Goal: Use online tool/utility: Utilize a website feature to perform a specific function

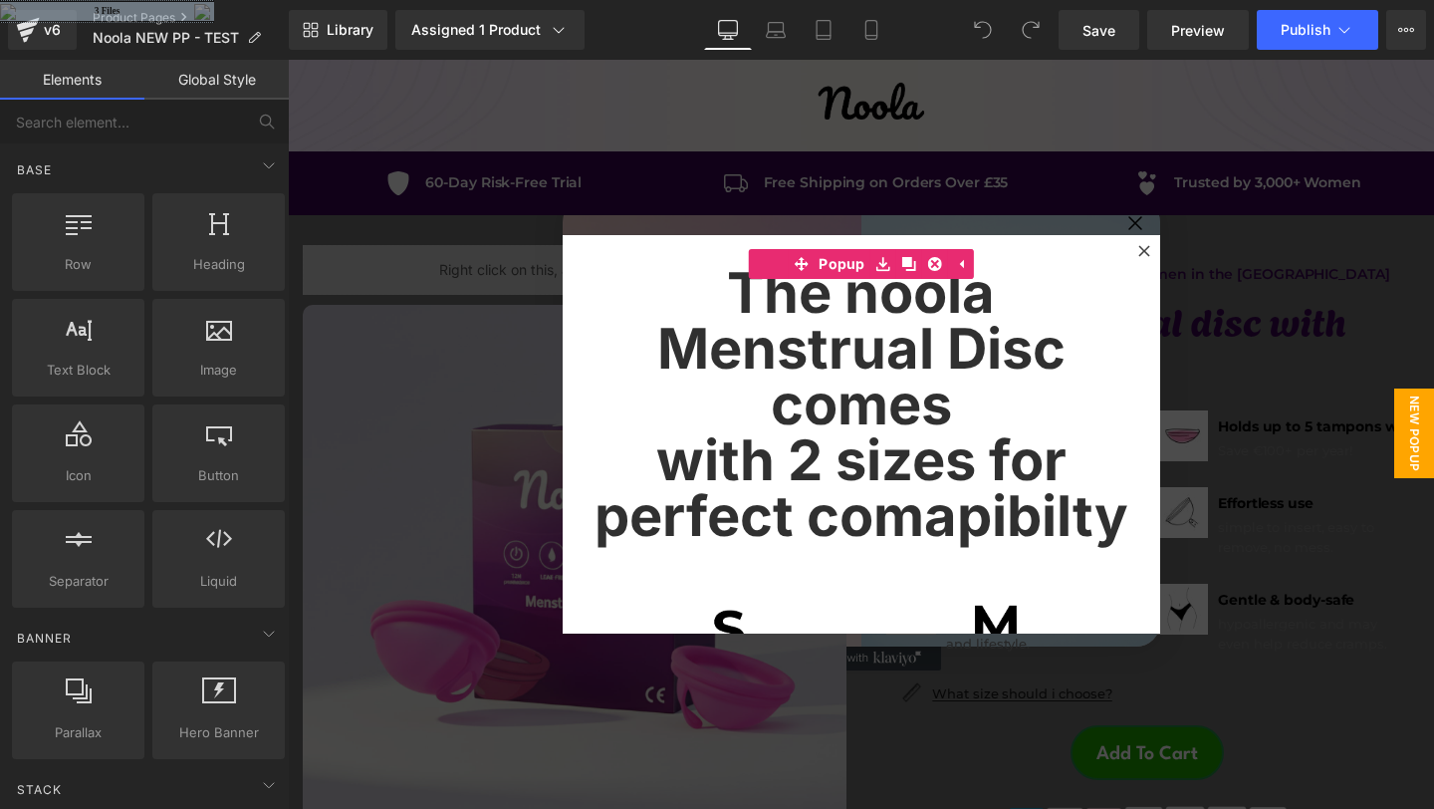
drag, startPoint x: 919, startPoint y: 60, endPoint x: 1147, endPoint y: 484, distance: 481.6
click at [1143, 250] on icon at bounding box center [1143, 250] width 11 height 11
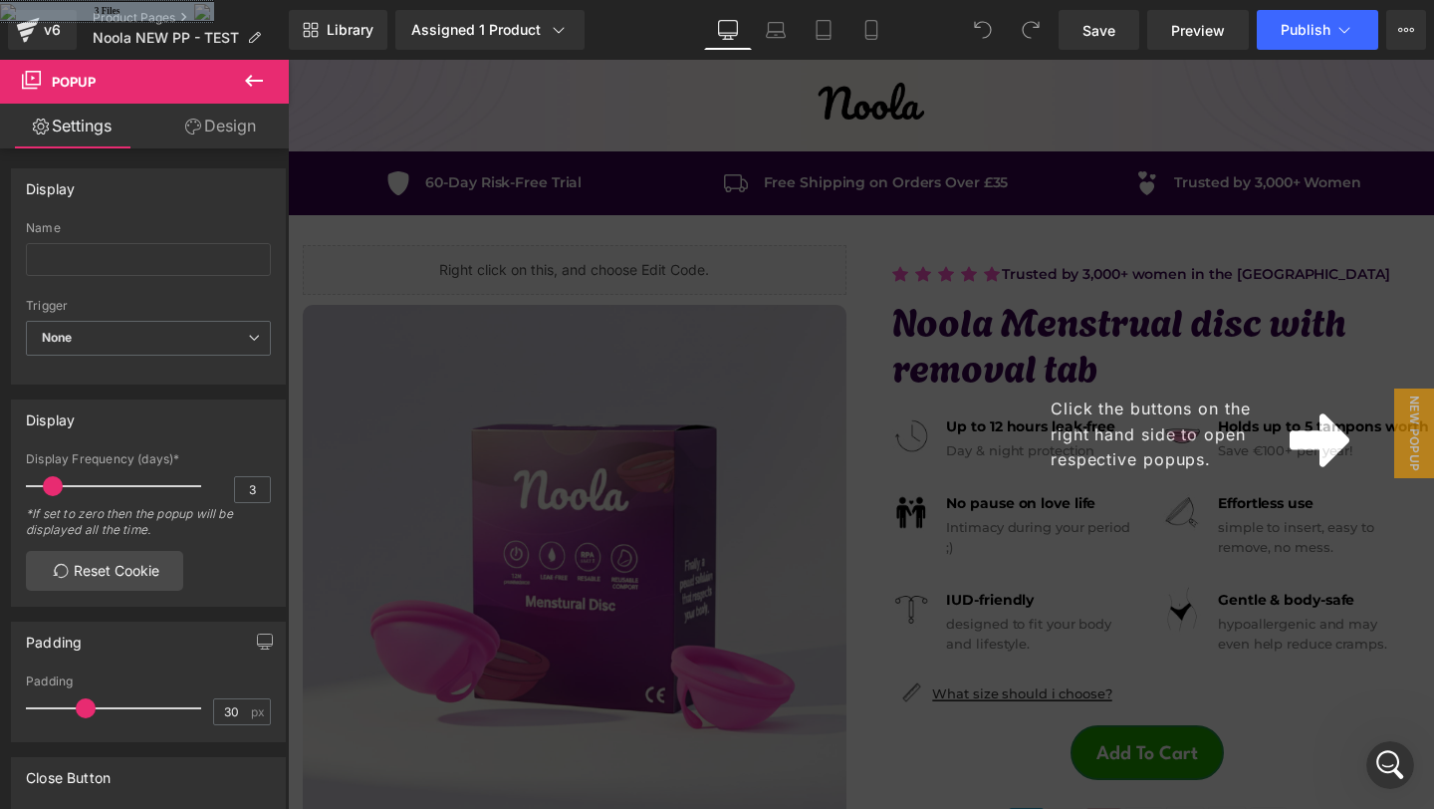
click at [1290, 431] on icon at bounding box center [1320, 440] width 60 height 69
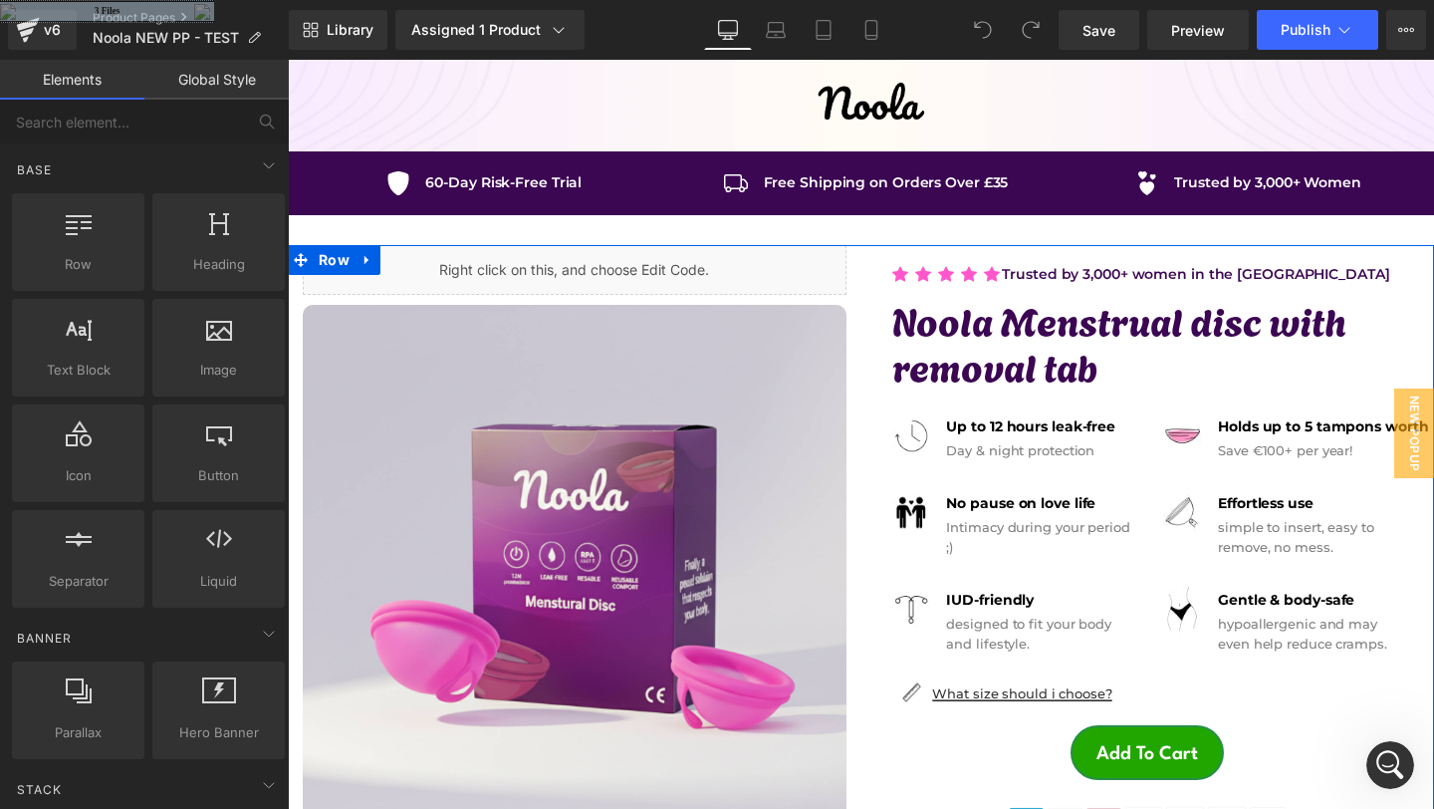
scroll to position [129, 0]
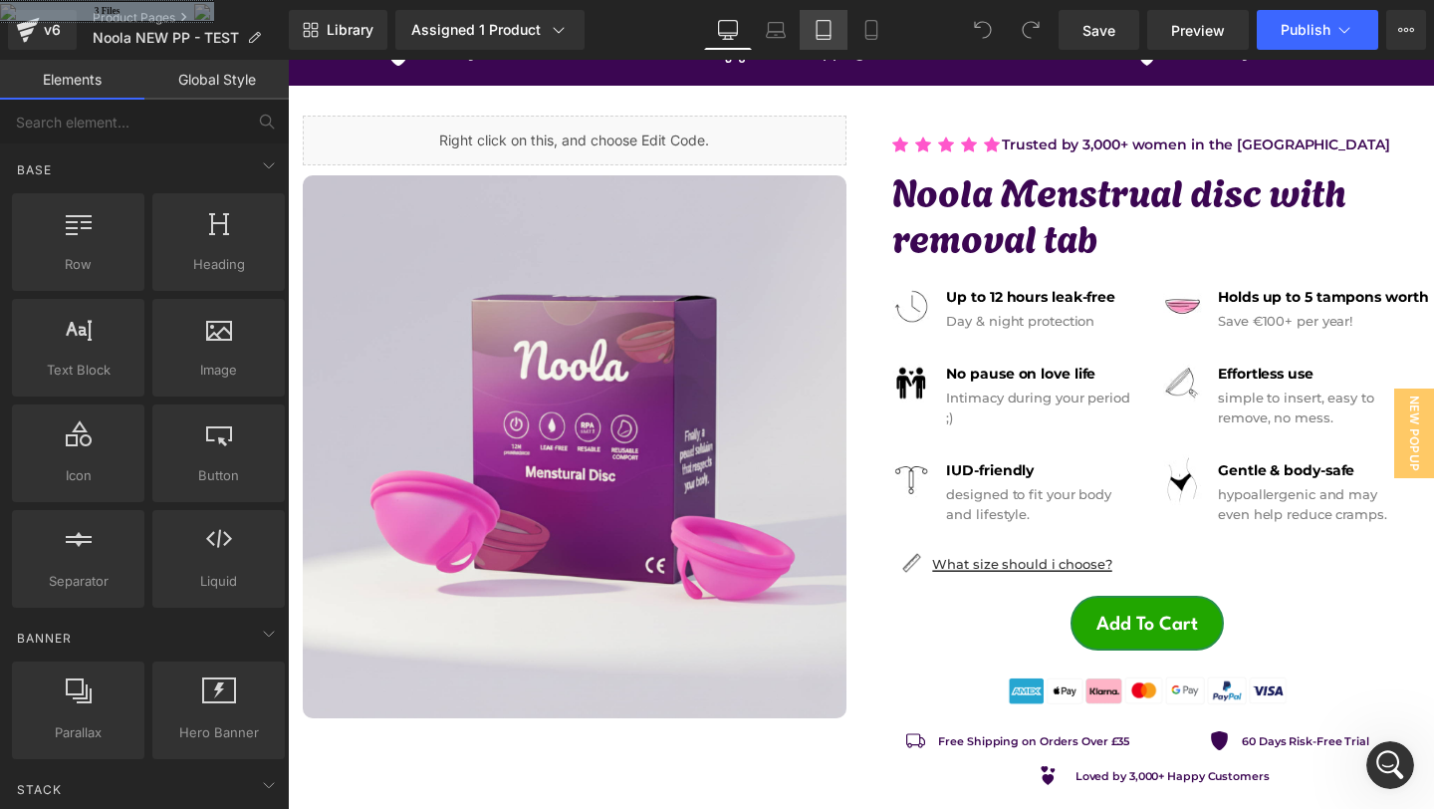
click at [825, 28] on icon at bounding box center [824, 30] width 20 height 20
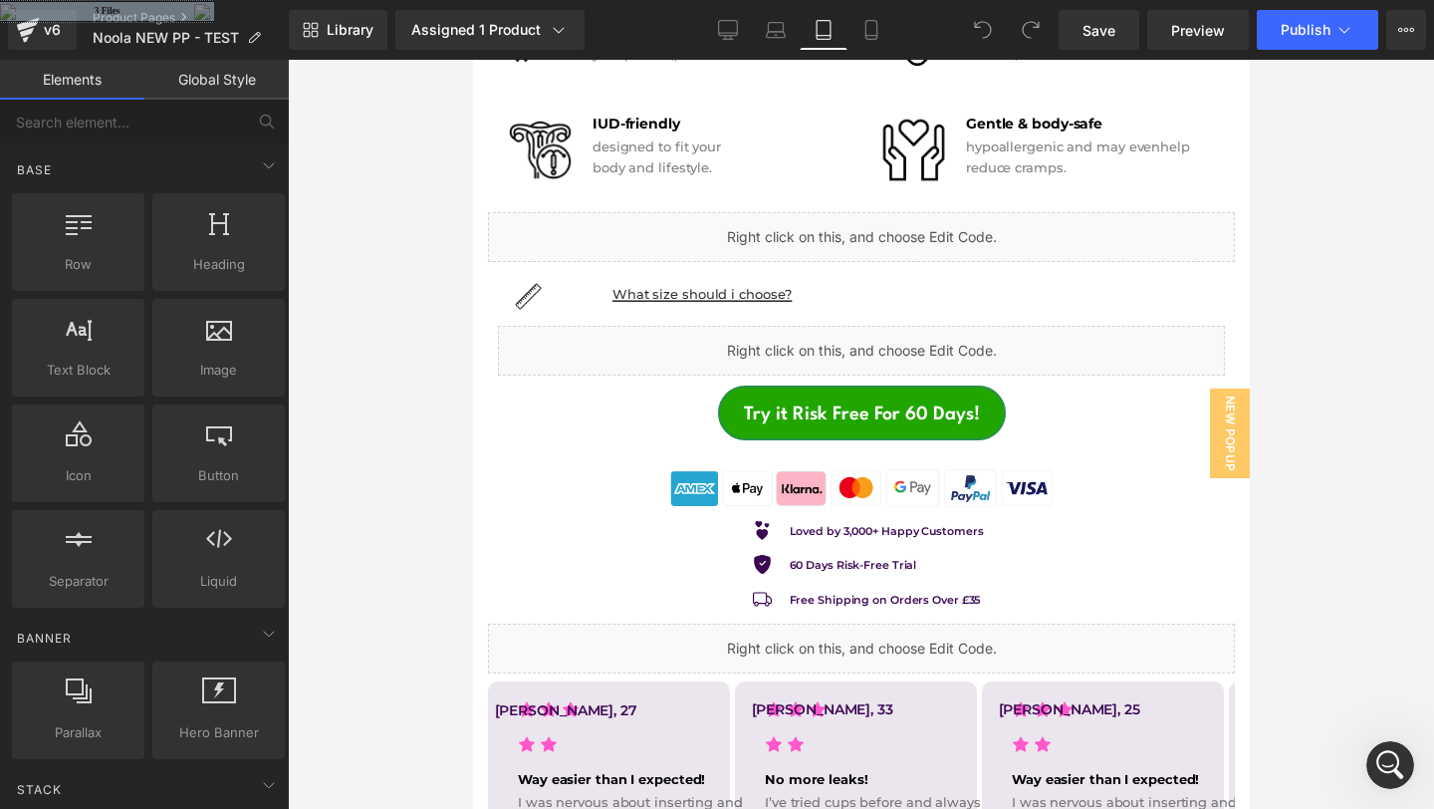
scroll to position [1443, 0]
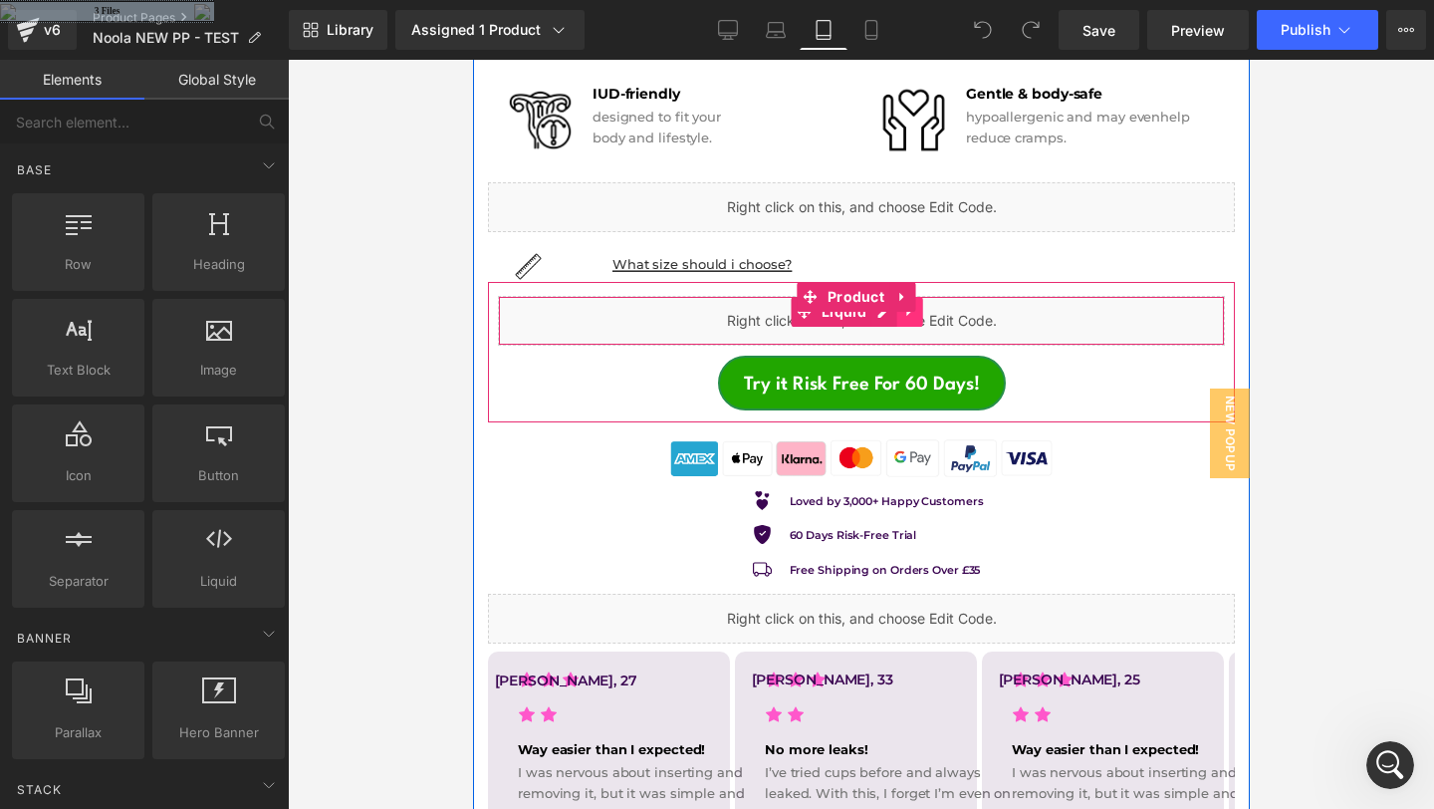
click at [902, 304] on link at bounding box center [909, 312] width 26 height 30
click at [1006, 304] on div "Liquid" at bounding box center [860, 321] width 727 height 50
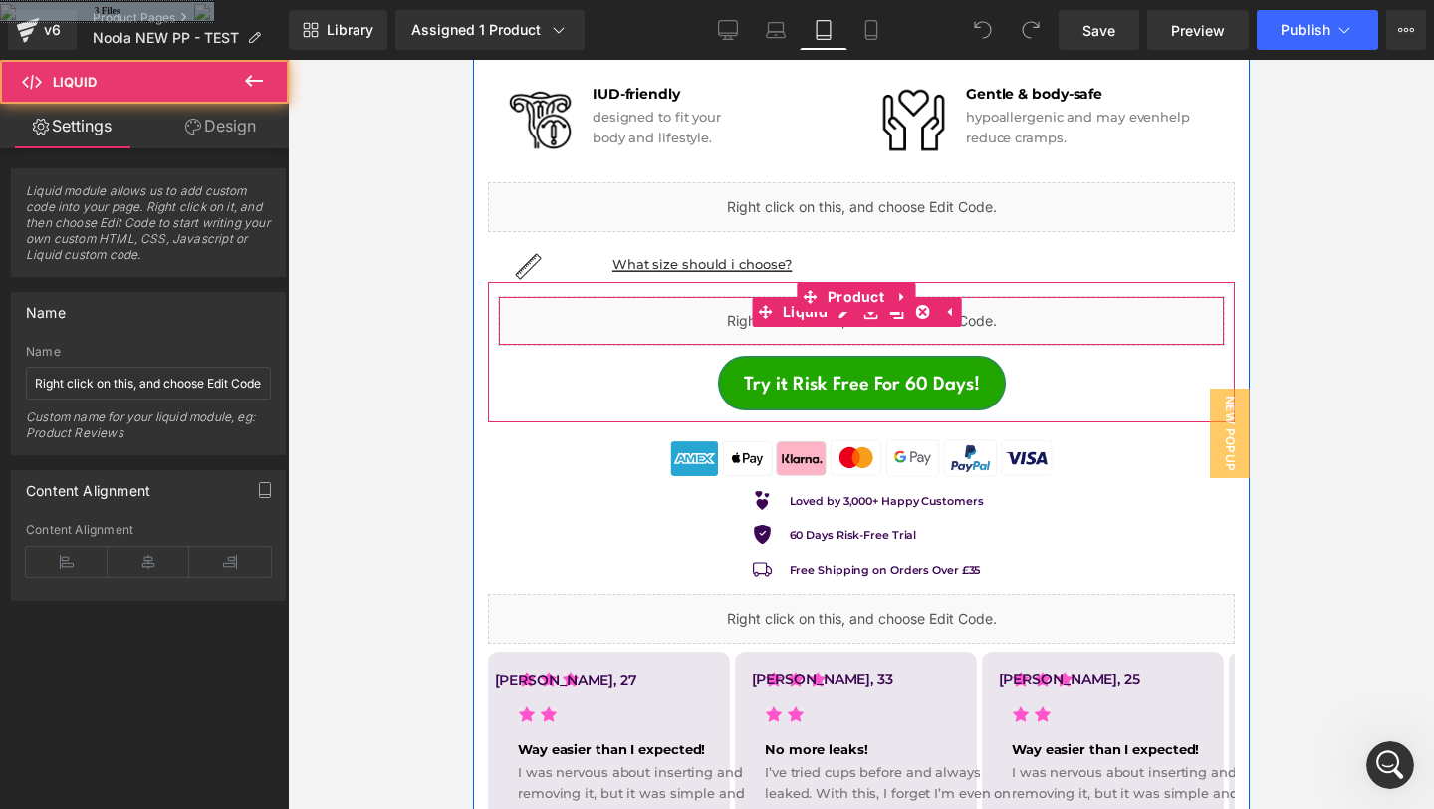
click at [688, 297] on div "Liquid" at bounding box center [860, 321] width 727 height 50
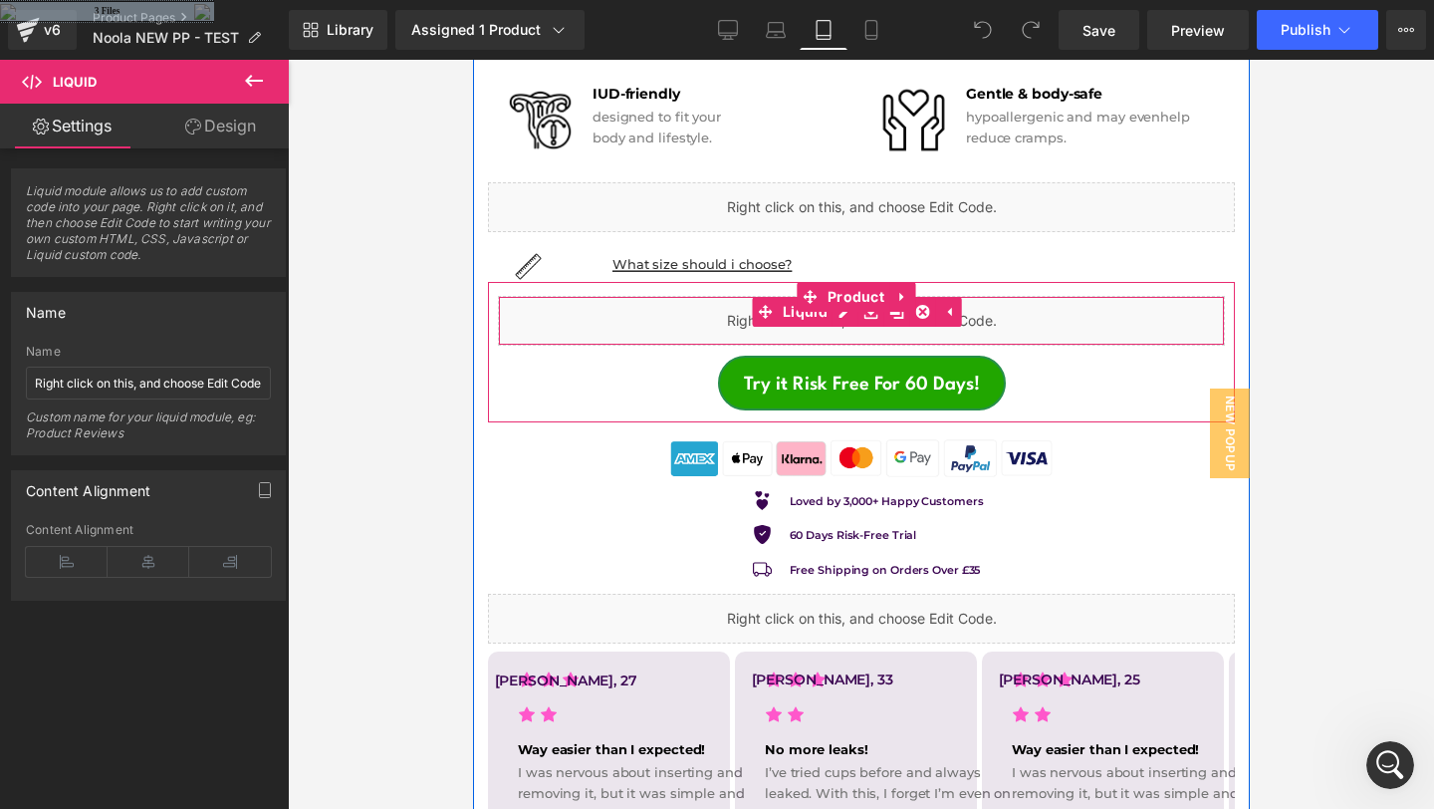
click at [719, 300] on div "Liquid" at bounding box center [860, 321] width 727 height 50
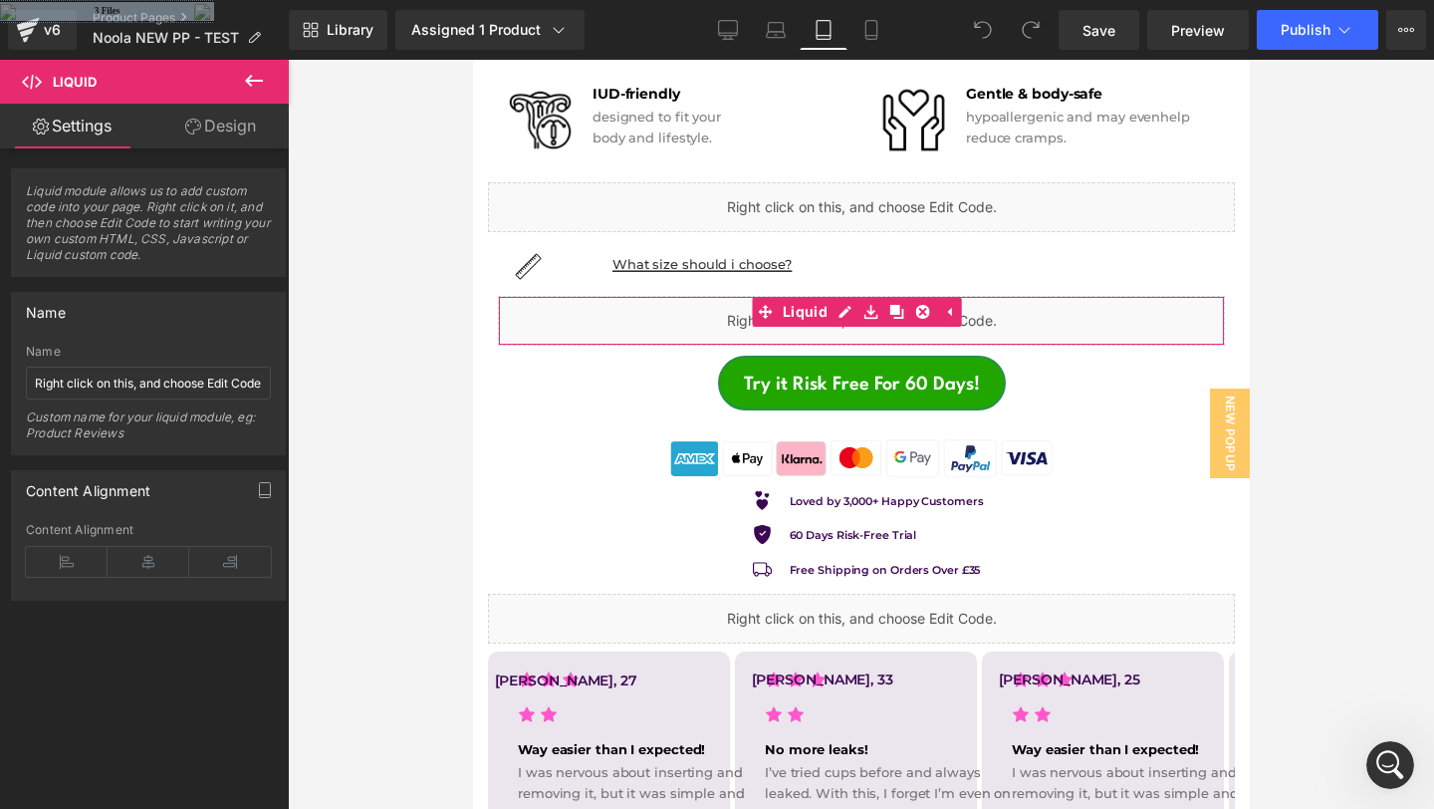
click at [178, 208] on span "Liquid module allows us to add custom code into your page. Right click on it, a…" at bounding box center [148, 229] width 245 height 93
click at [168, 328] on div "Name" at bounding box center [148, 312] width 273 height 38
click at [180, 134] on link "Design" at bounding box center [220, 126] width 144 height 45
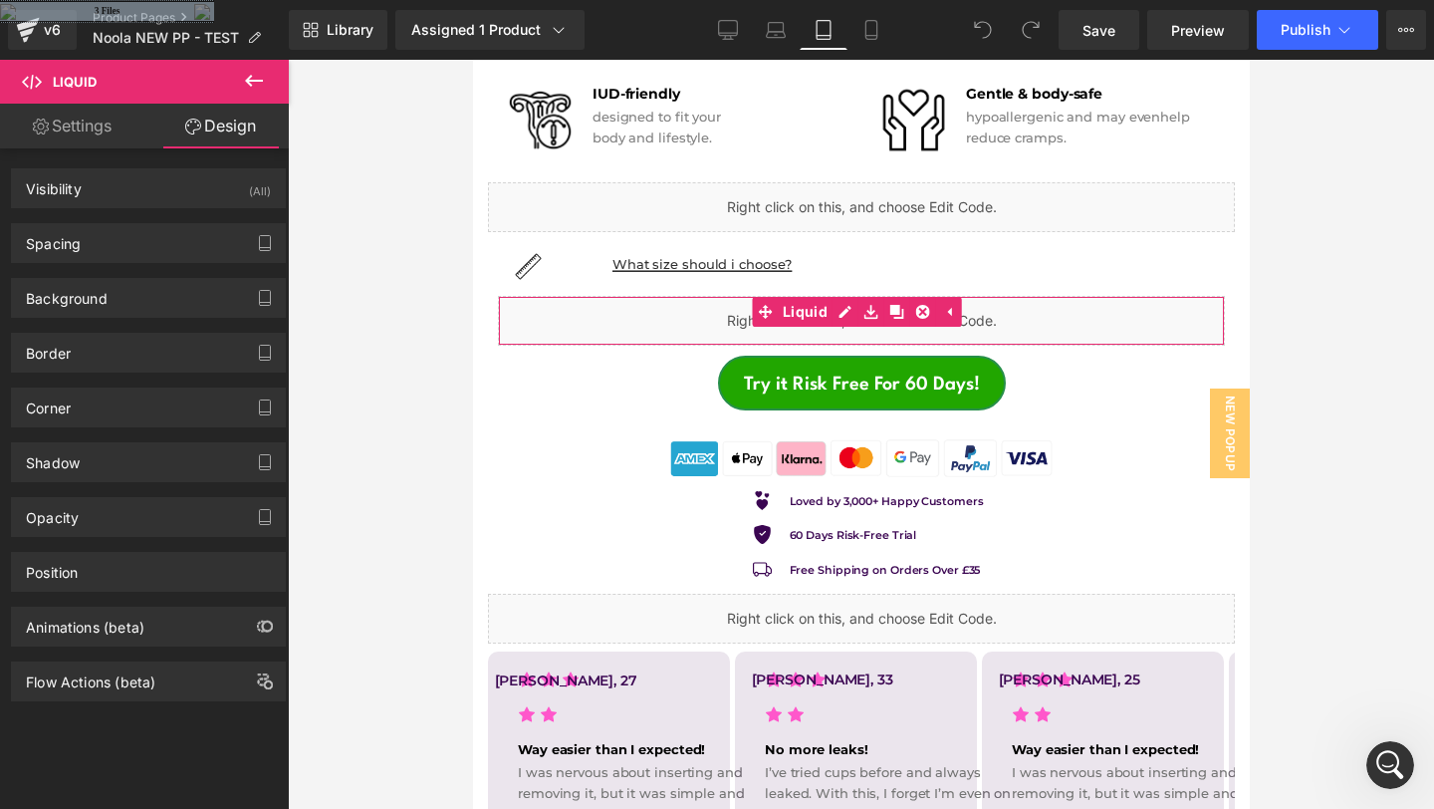
click at [104, 137] on link "Settings" at bounding box center [72, 126] width 144 height 45
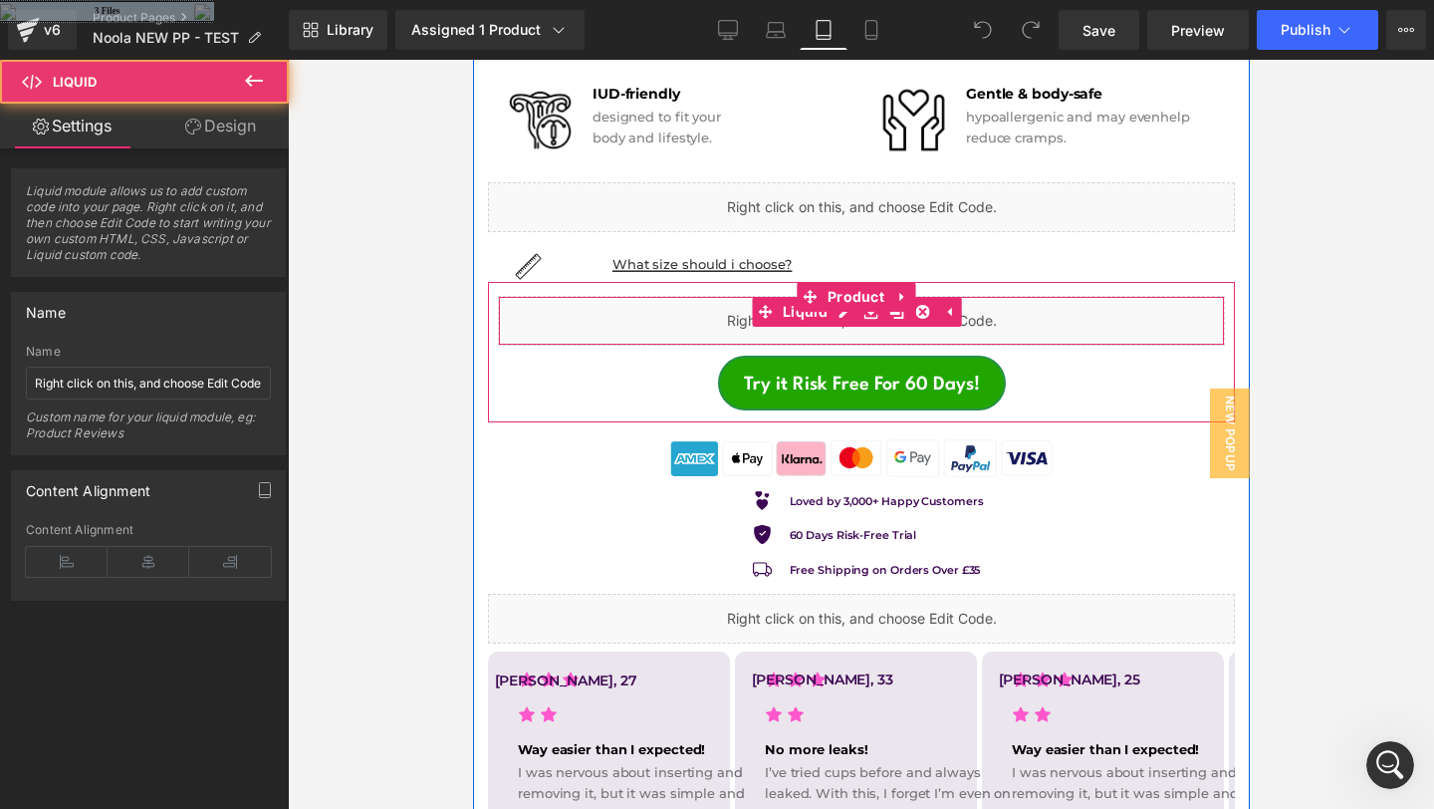
click at [740, 307] on div "Liquid" at bounding box center [860, 321] width 727 height 50
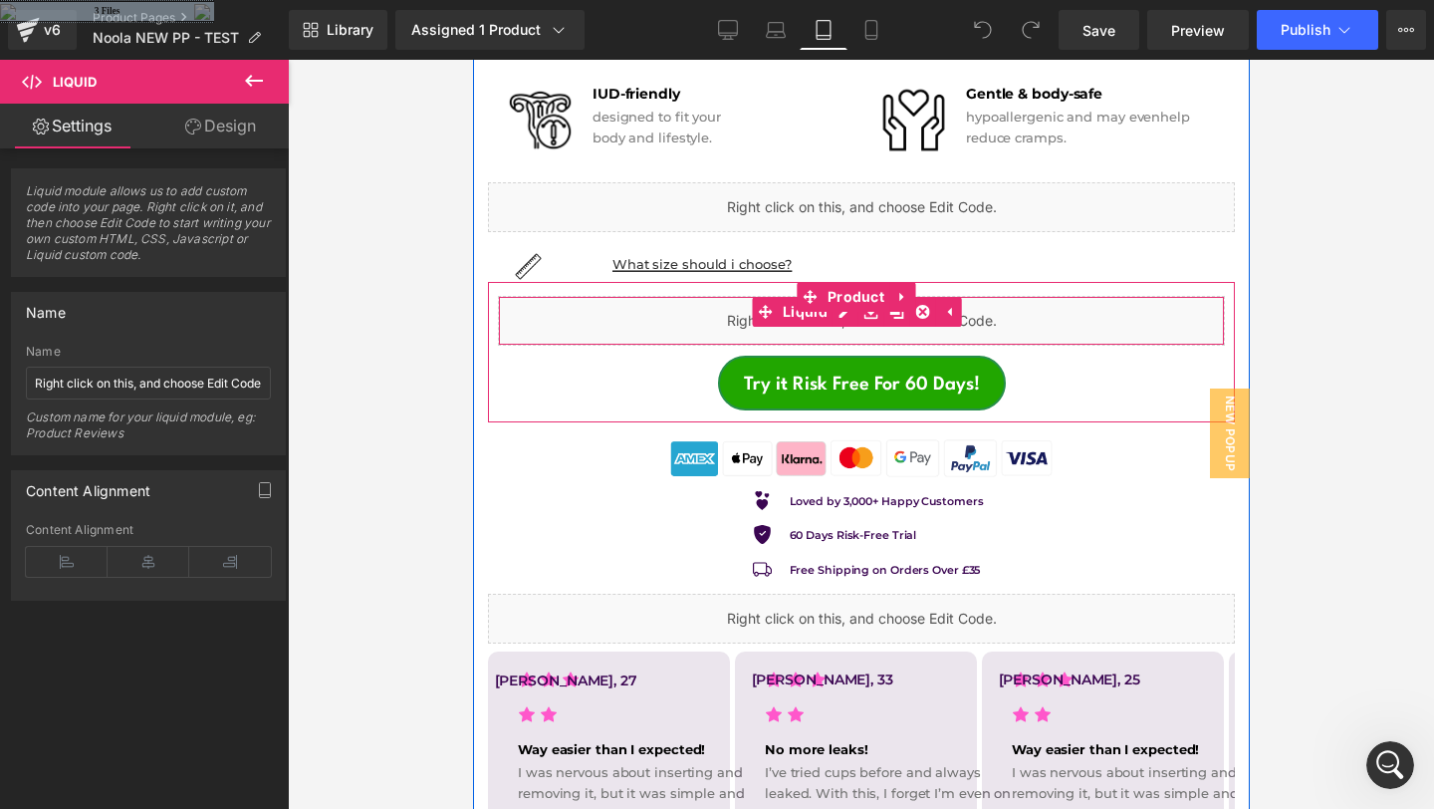
click at [740, 307] on div "Liquid" at bounding box center [860, 321] width 727 height 50
click at [946, 305] on icon at bounding box center [948, 312] width 14 height 15
click at [877, 298] on div "Liquid" at bounding box center [860, 321] width 727 height 50
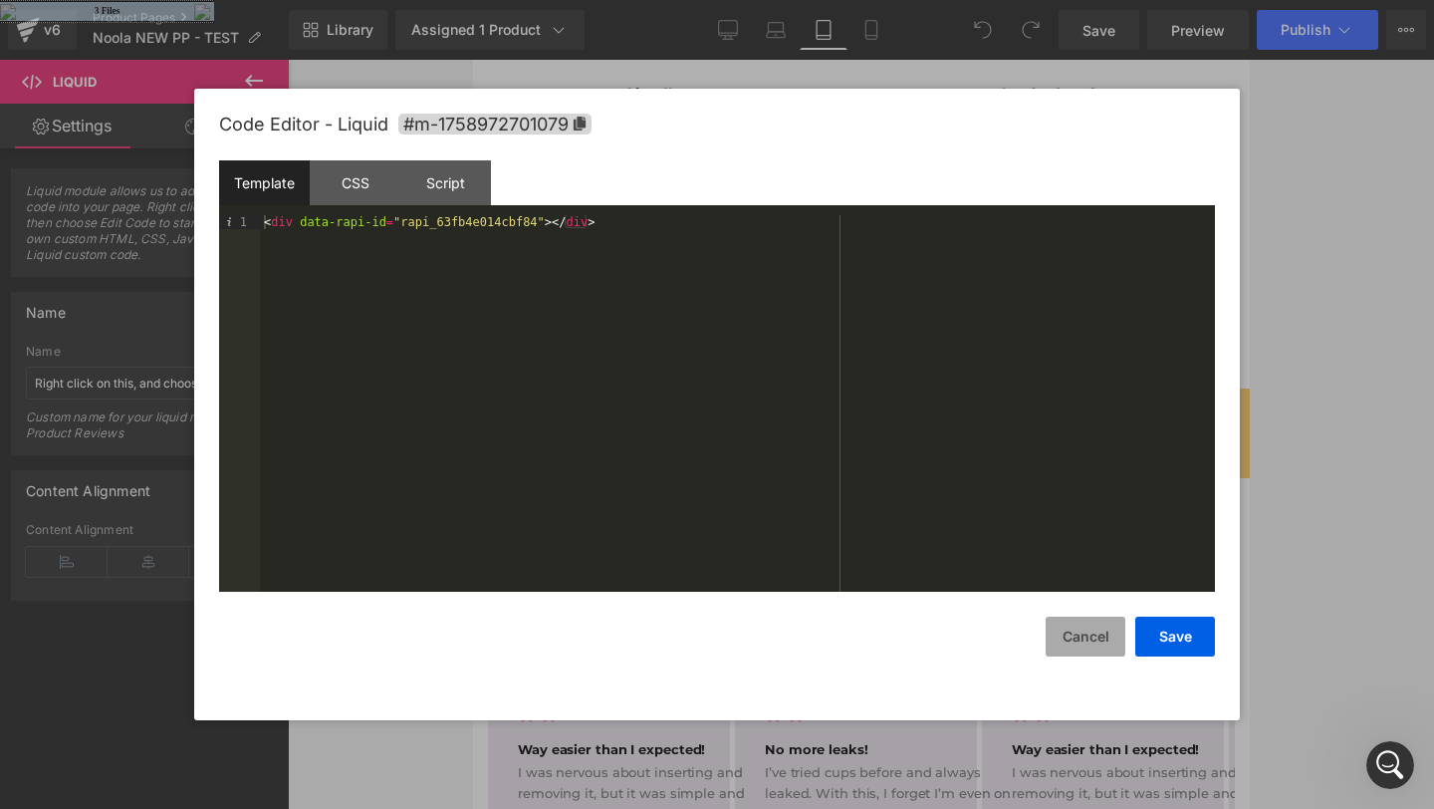
click at [1085, 636] on button "Cancel" at bounding box center [1086, 636] width 80 height 40
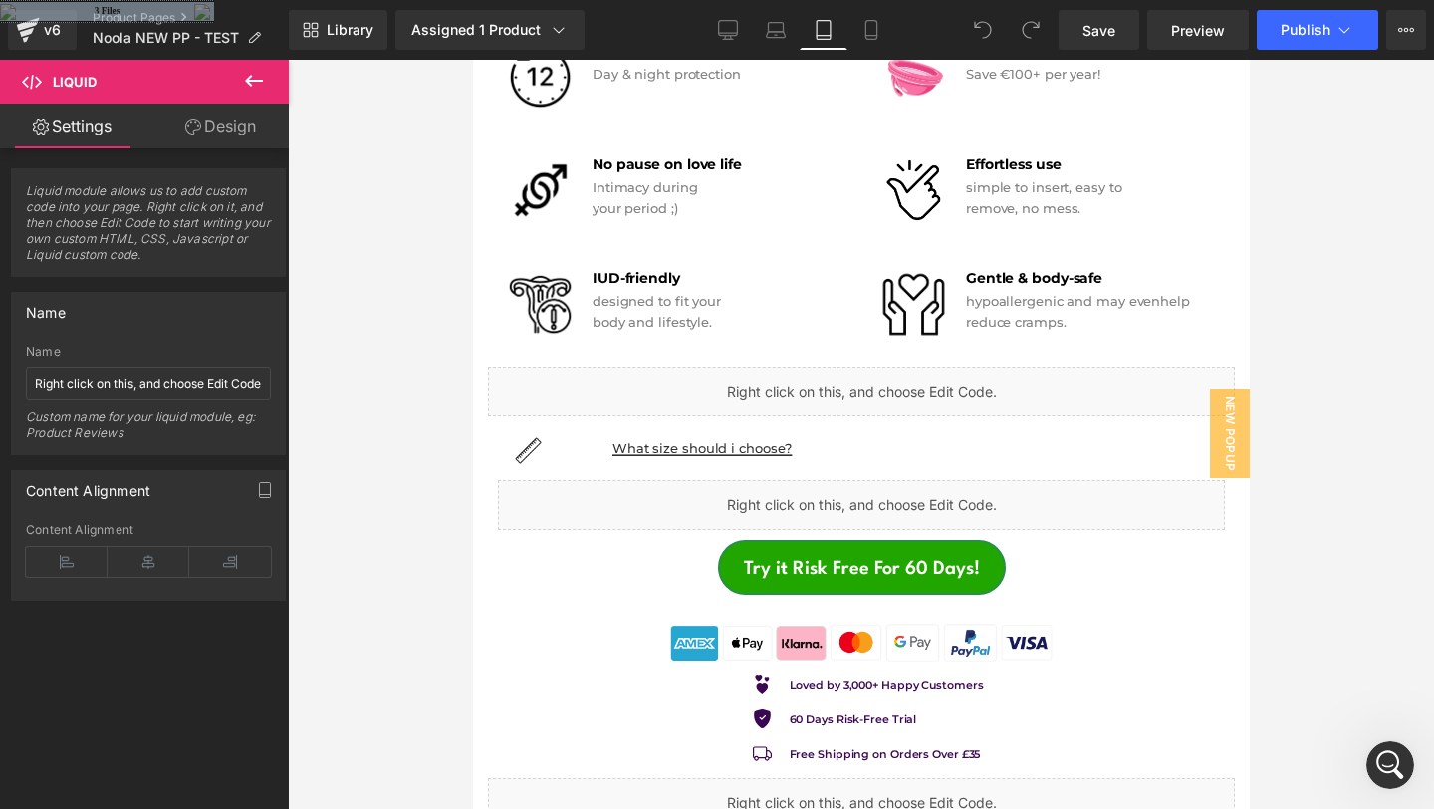
scroll to position [1274, 0]
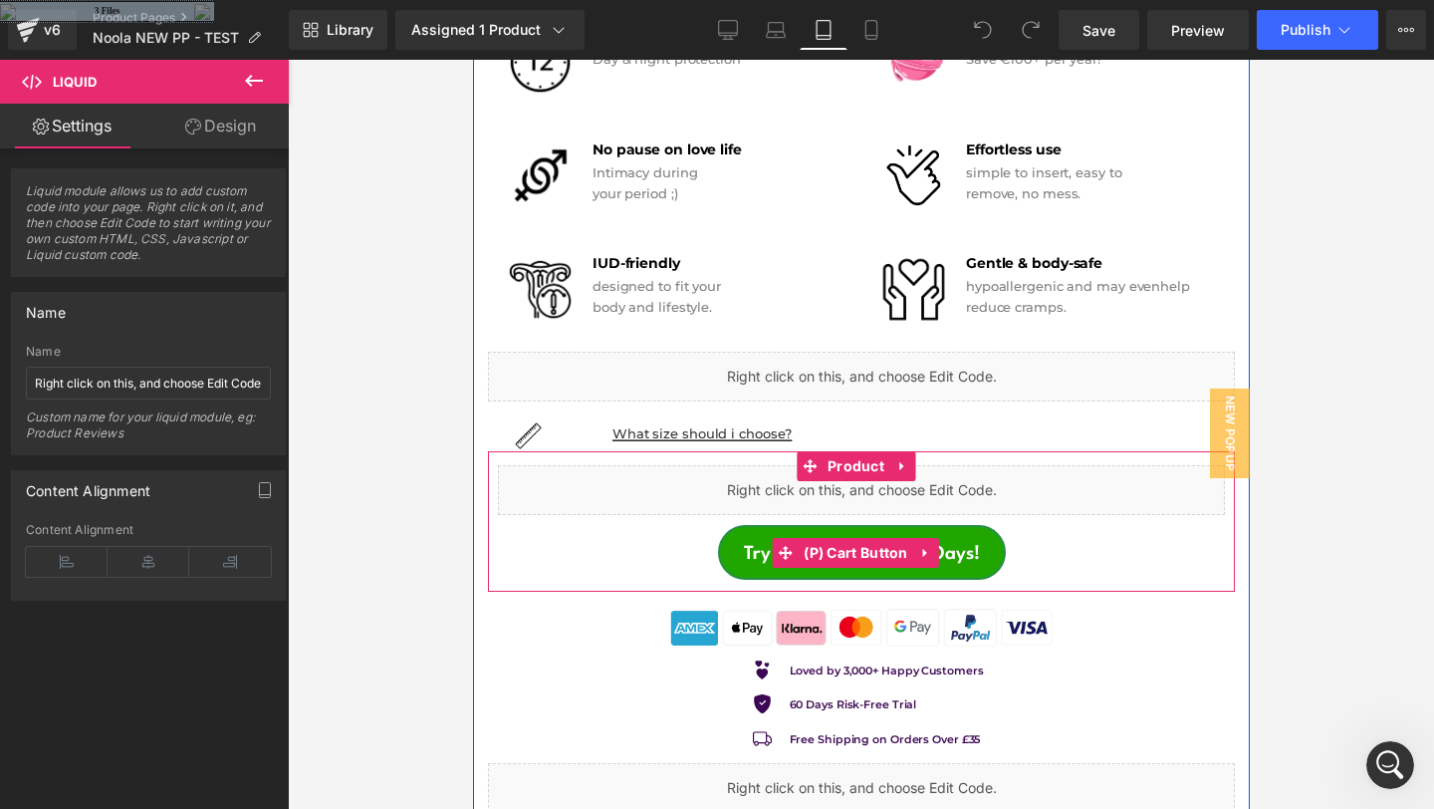
click at [941, 525] on button "Try it Risk Free For 60 Days!" at bounding box center [861, 552] width 288 height 55
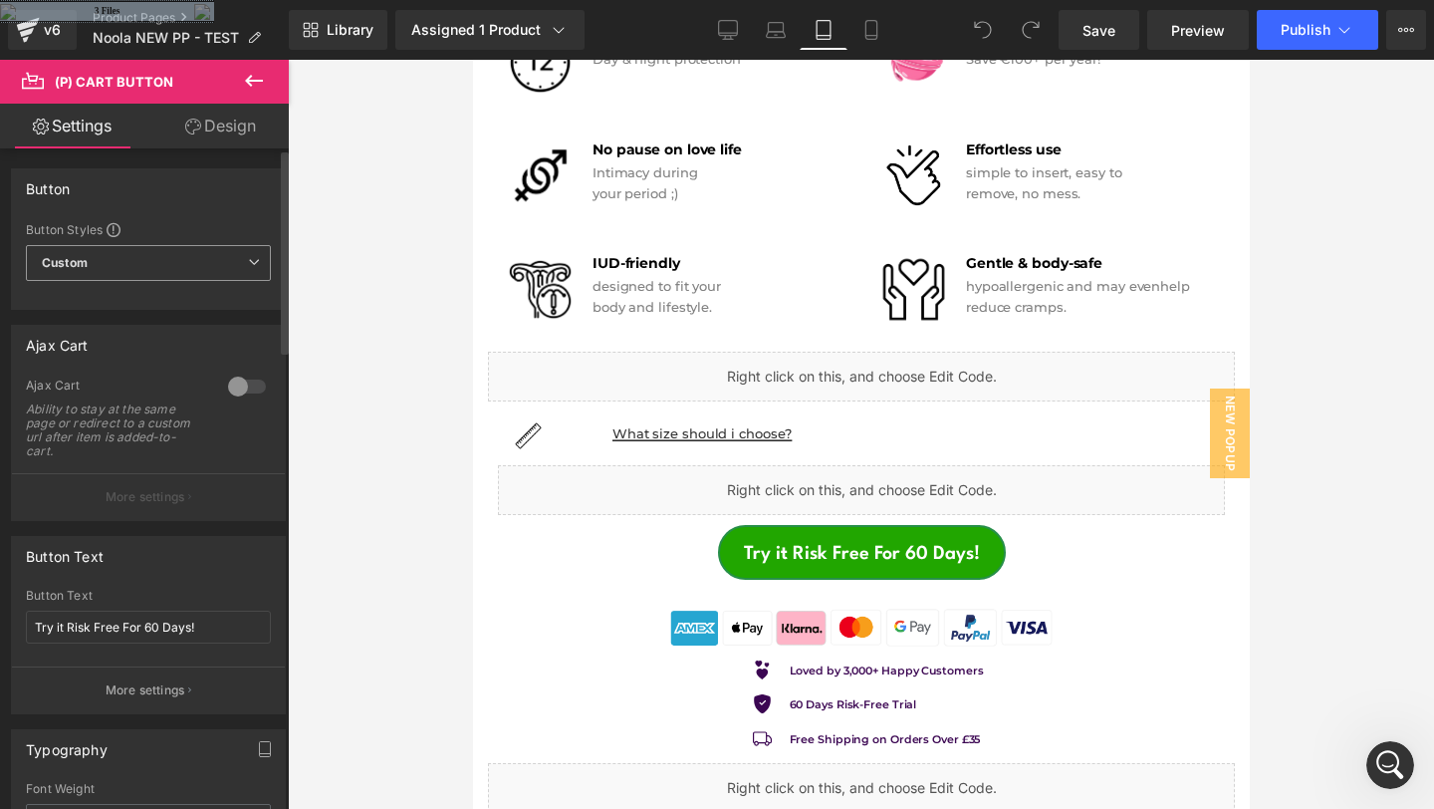
click at [239, 257] on span "Custom Setup Global Style" at bounding box center [148, 263] width 245 height 36
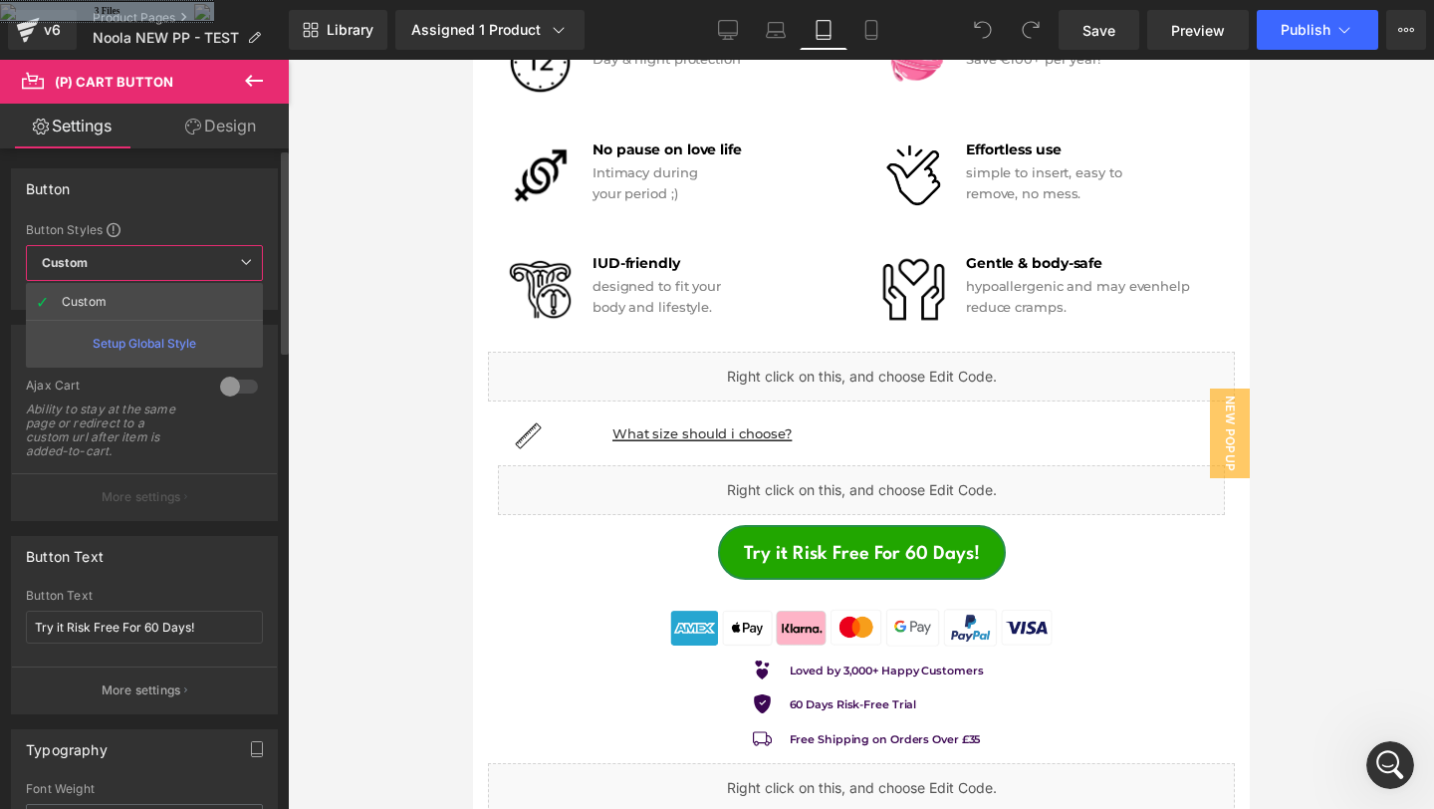
click at [239, 257] on span "Custom Setup Global Style" at bounding box center [144, 263] width 237 height 36
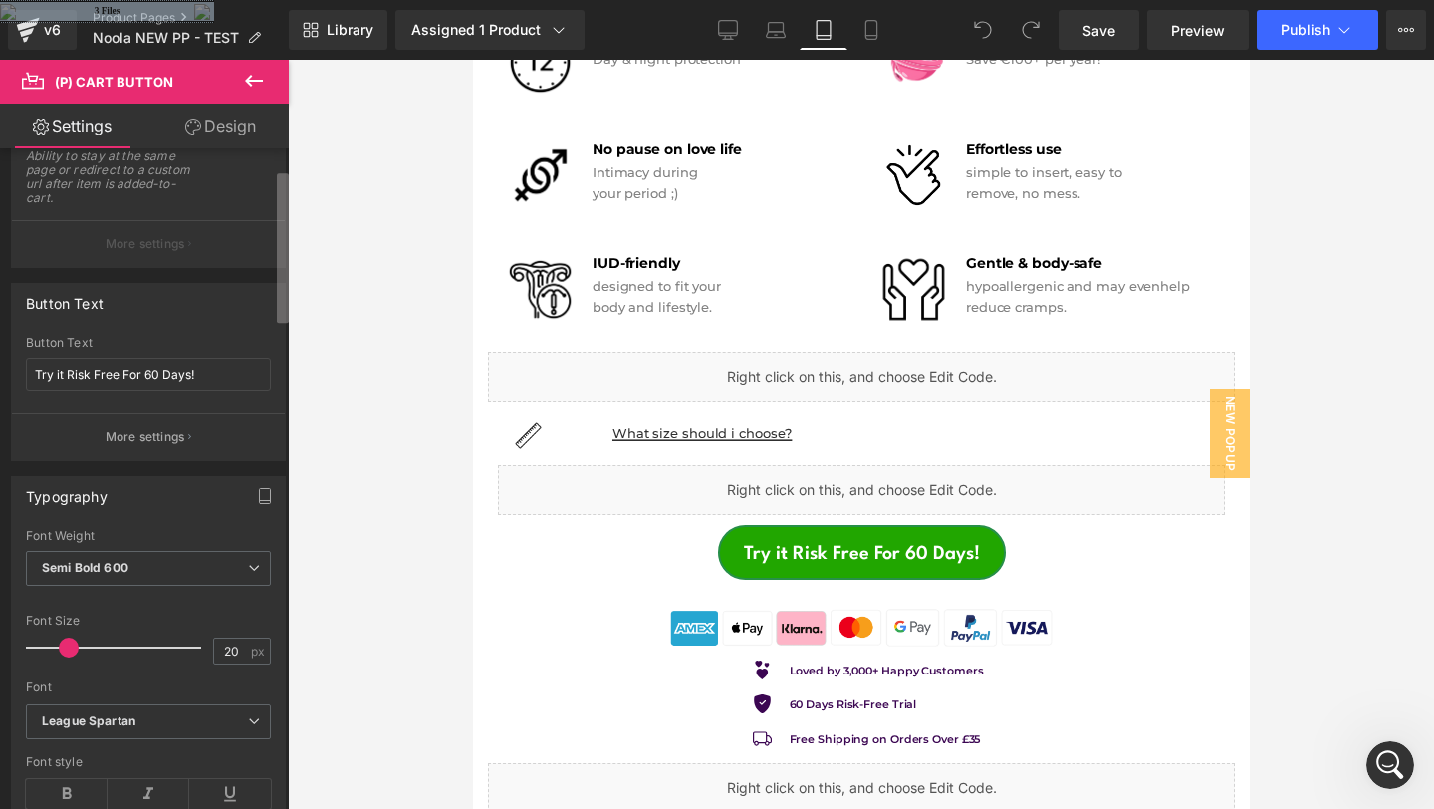
scroll to position [0, 0]
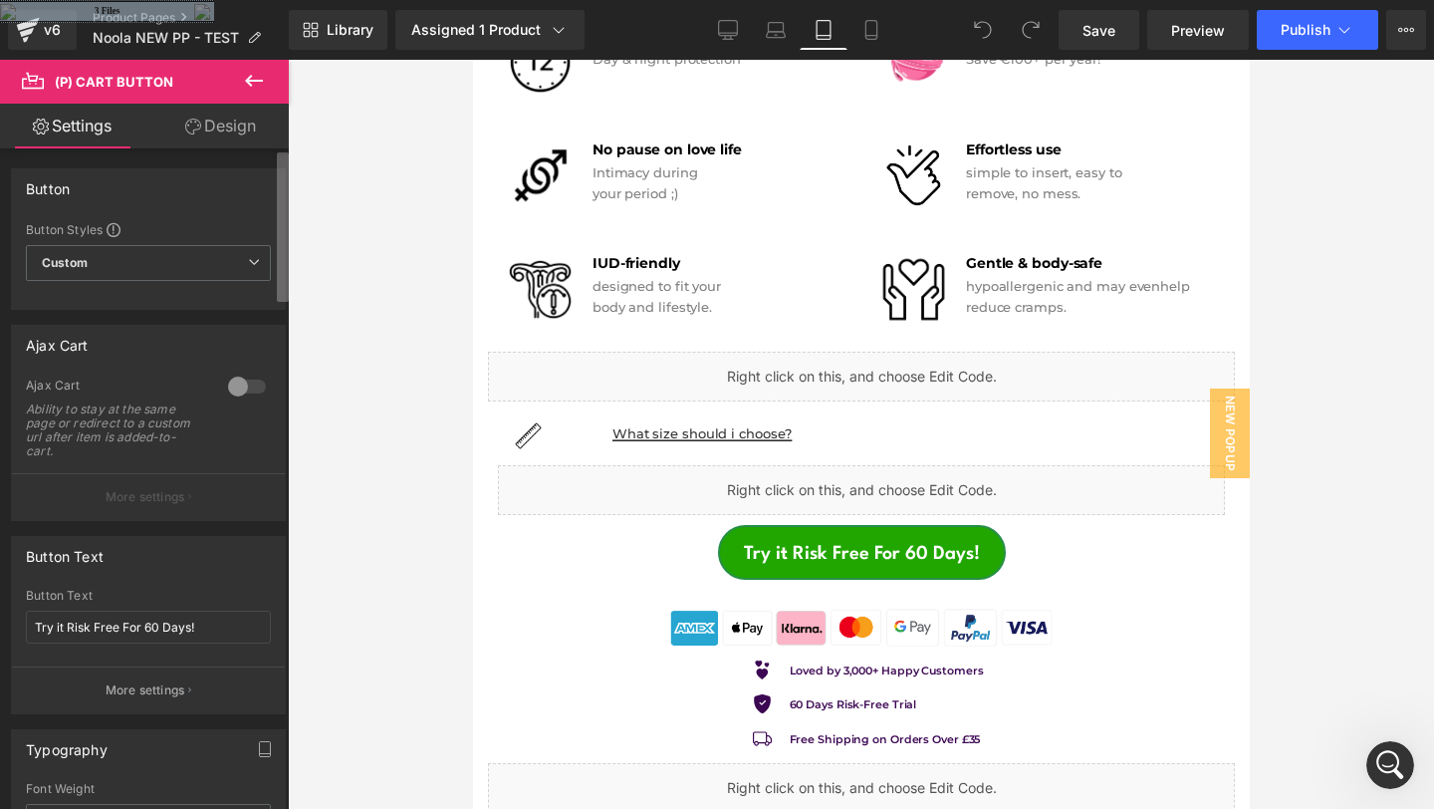
click at [263, 222] on div "Button Button Styles Custom Custom Setup Global Style Custom Setup Global Style…" at bounding box center [144, 482] width 289 height 669
click at [220, 132] on link "Design" at bounding box center [220, 126] width 144 height 45
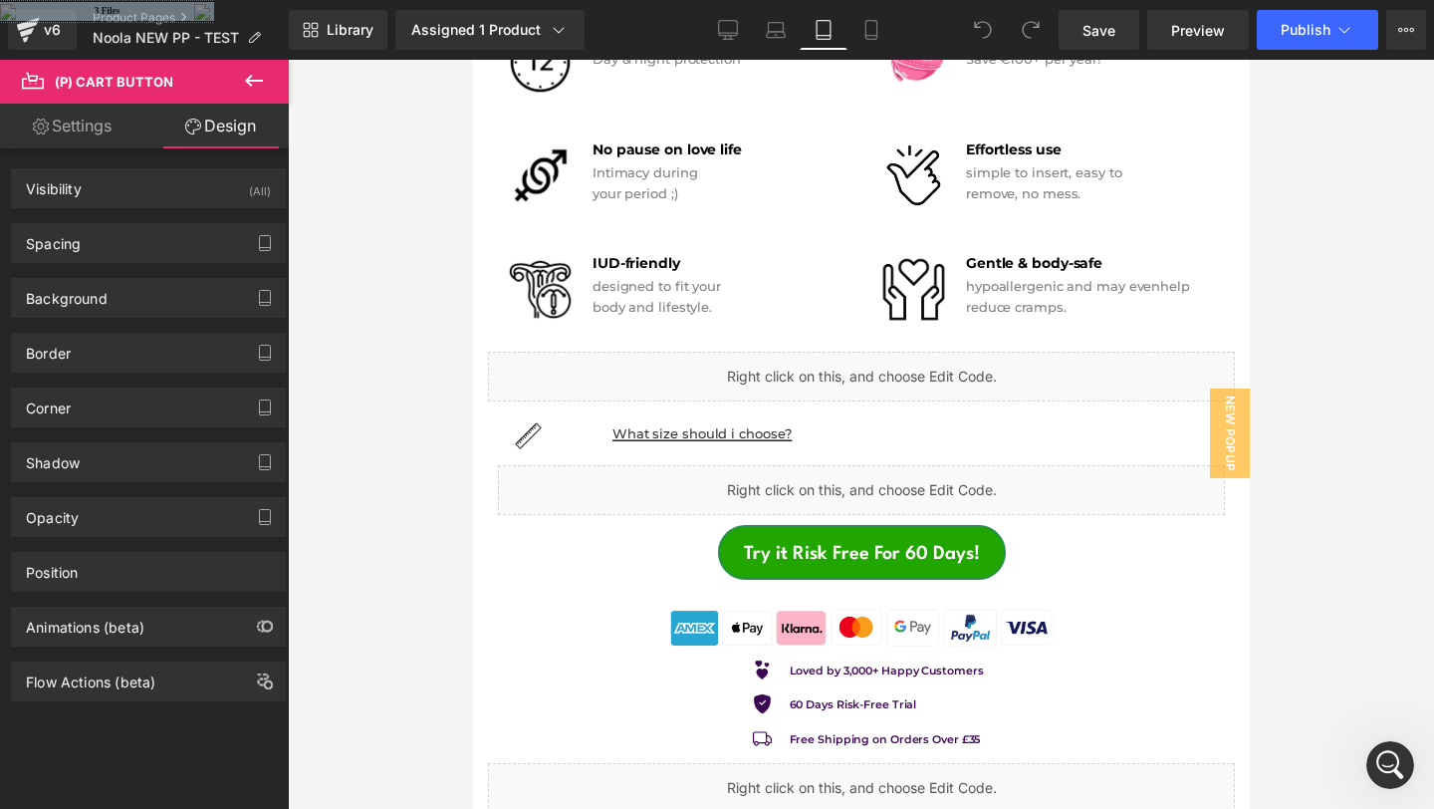
click at [98, 119] on link "Settings" at bounding box center [72, 126] width 144 height 45
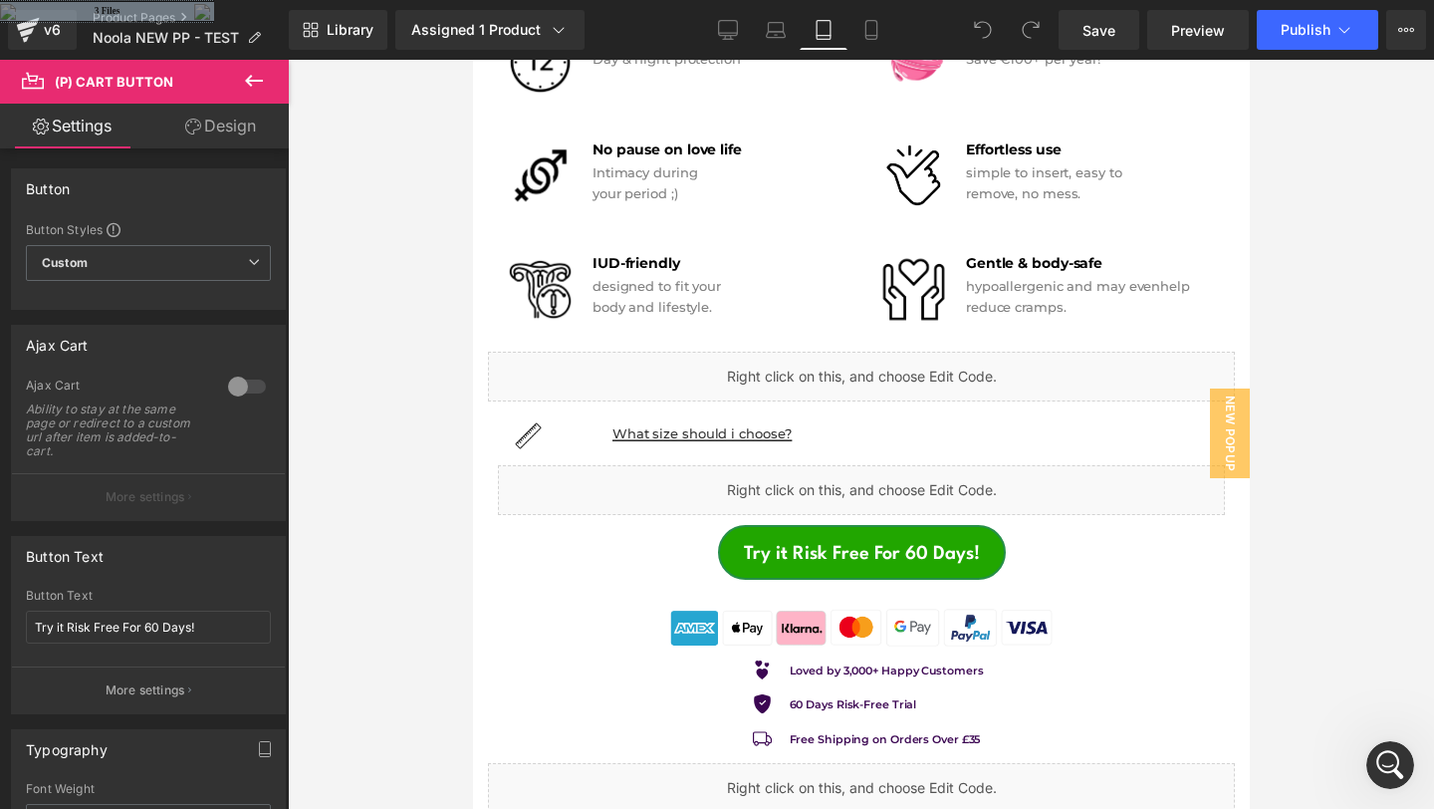
click at [248, 85] on icon at bounding box center [254, 81] width 24 height 24
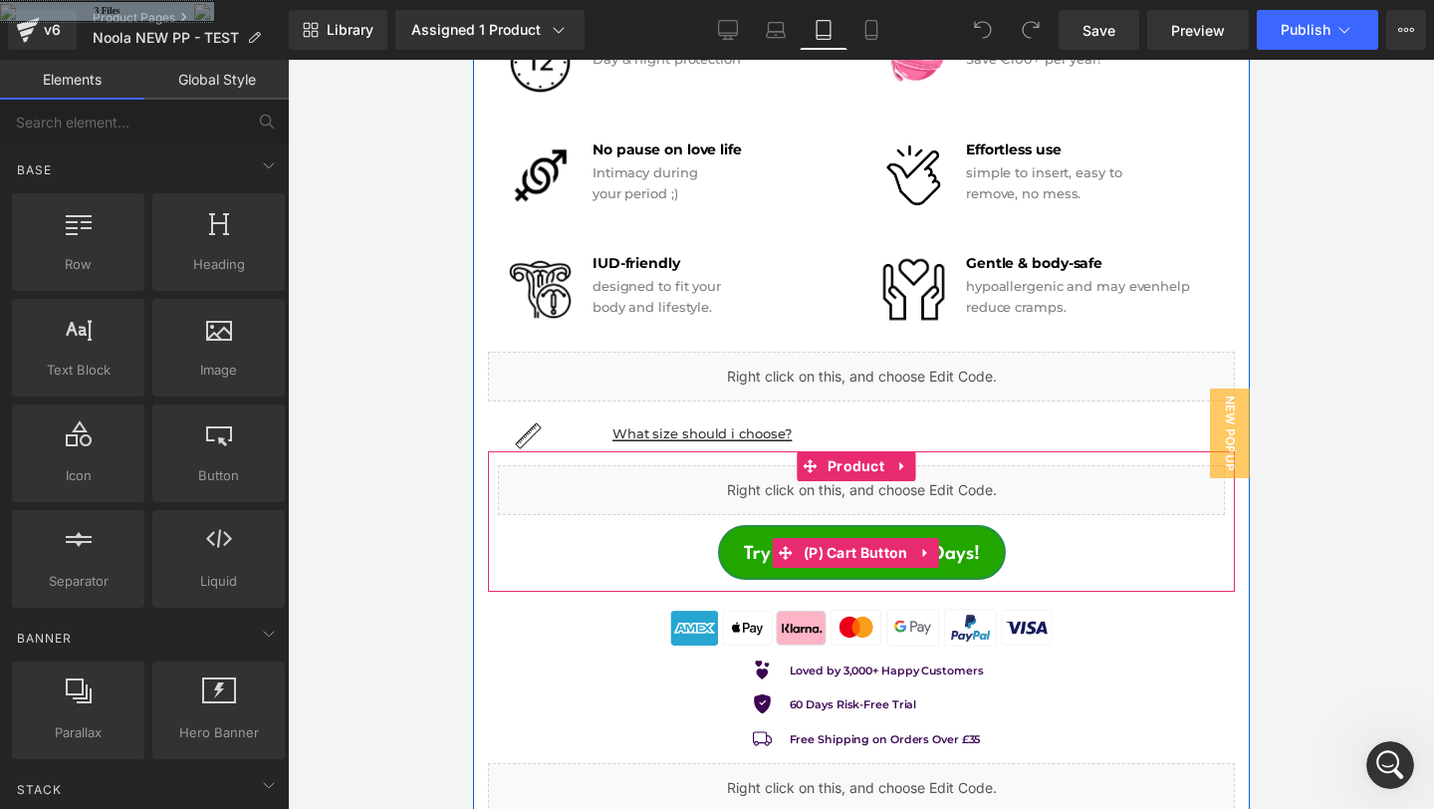
click at [742, 545] on button "Try it Risk Free For 60 Days!" at bounding box center [861, 552] width 288 height 55
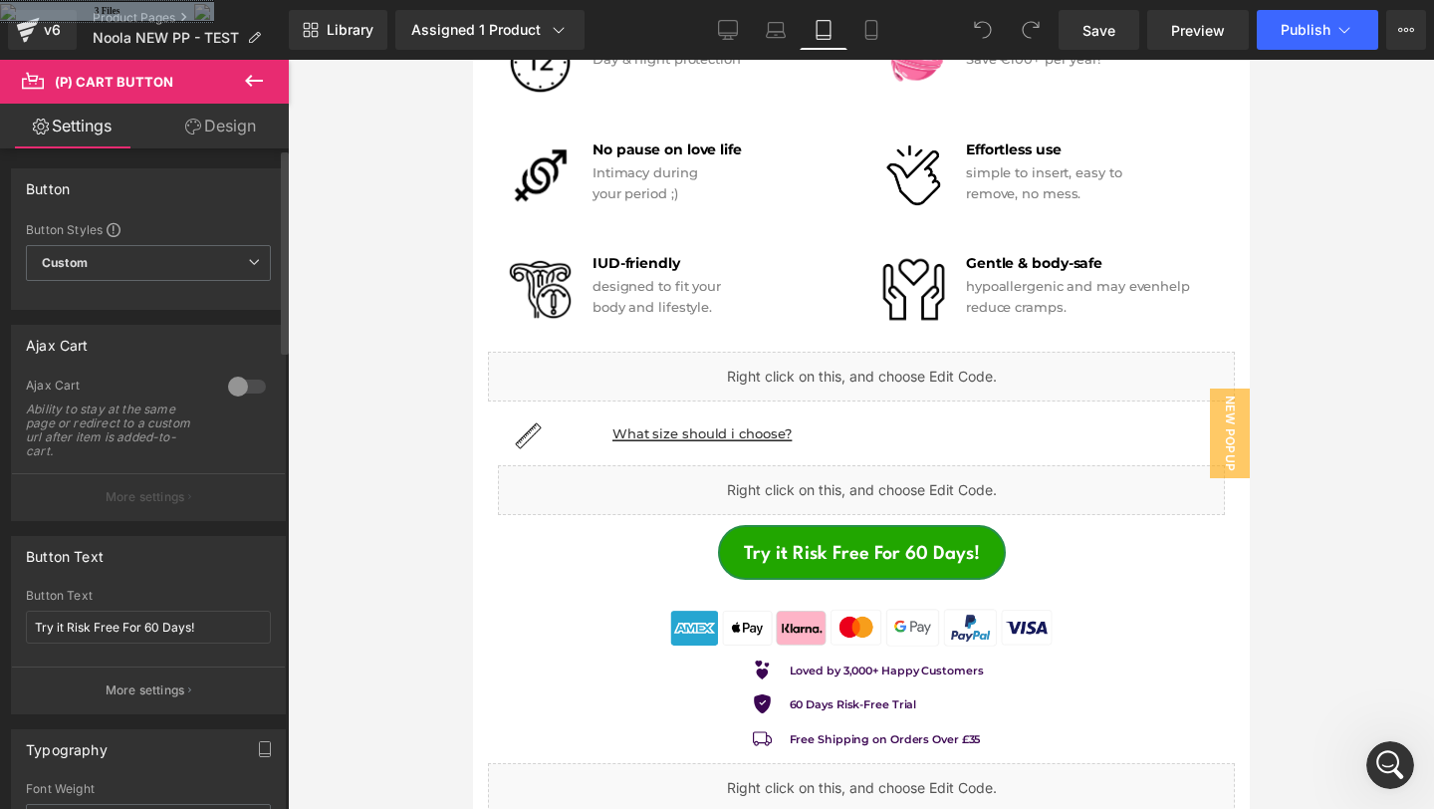
click at [234, 390] on div at bounding box center [247, 386] width 48 height 32
click at [166, 493] on p "More settings" at bounding box center [146, 497] width 80 height 18
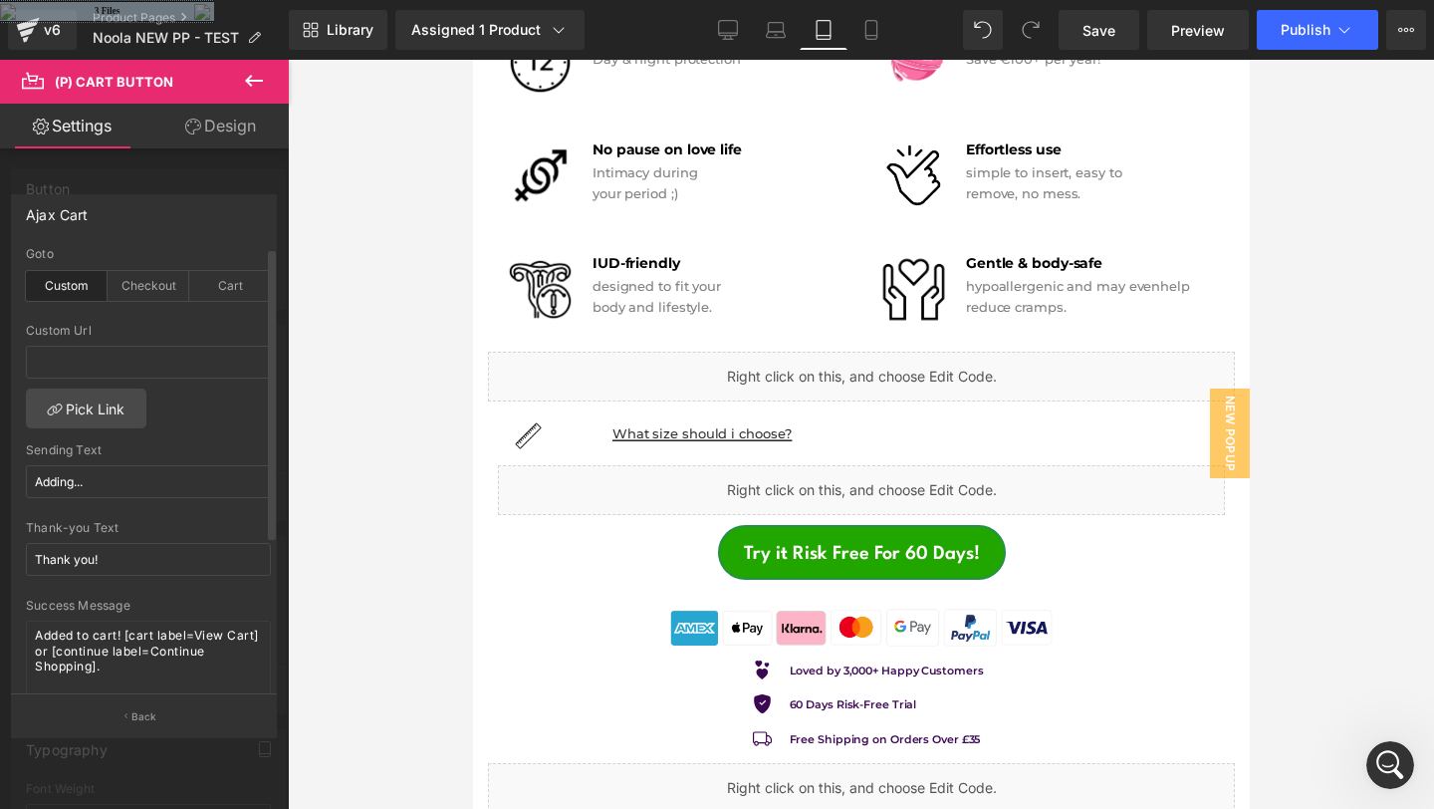
click at [144, 268] on div "Goto Custom Checkout Cart" at bounding box center [148, 285] width 245 height 77
click at [219, 280] on div "Cart" at bounding box center [230, 286] width 82 height 30
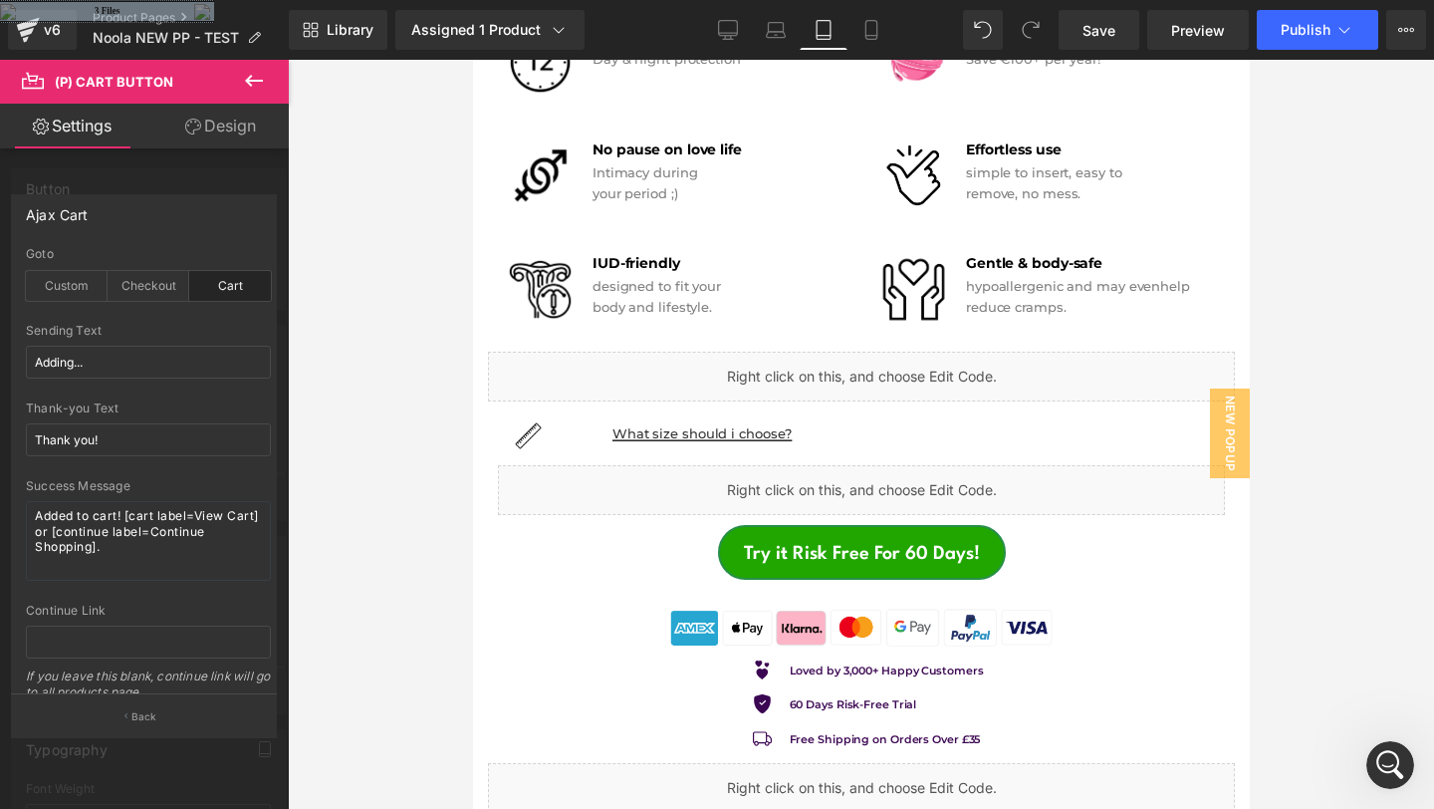
click at [243, 179] on div at bounding box center [144, 439] width 289 height 759
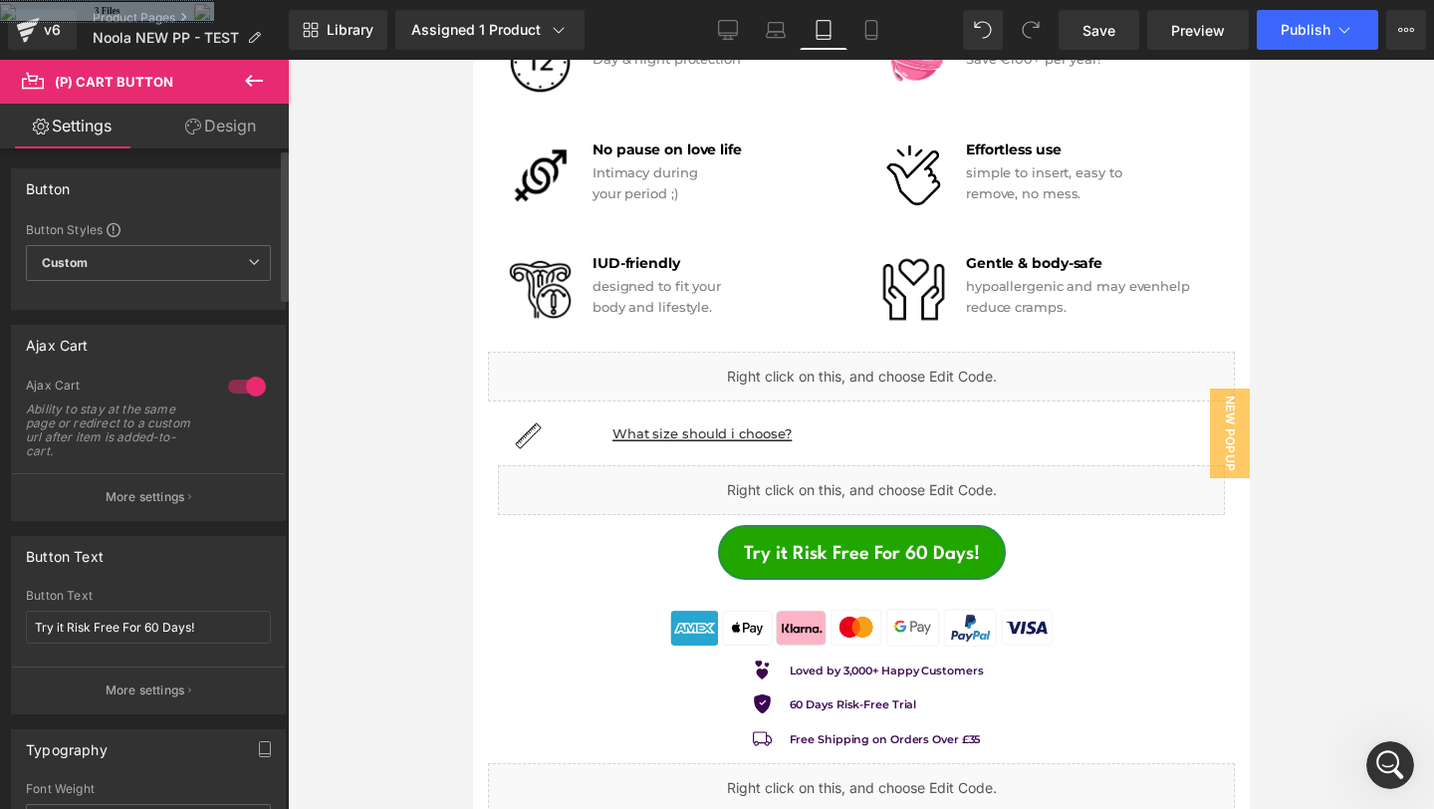
click at [238, 387] on div at bounding box center [247, 386] width 48 height 32
click at [229, 269] on span "Custom Setup Global Style" at bounding box center [148, 263] width 245 height 36
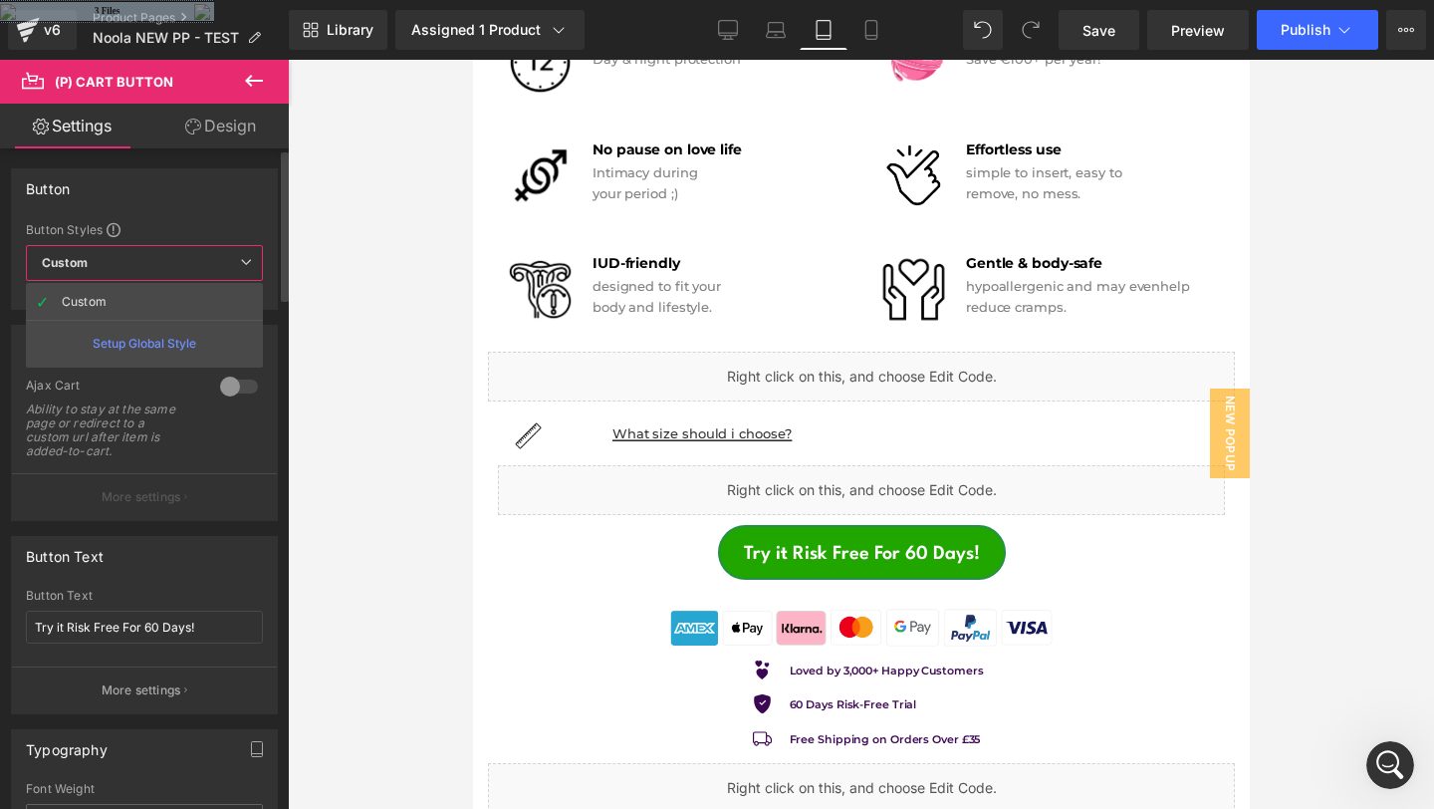
click at [193, 347] on div "Setup Global Style" at bounding box center [144, 343] width 237 height 47
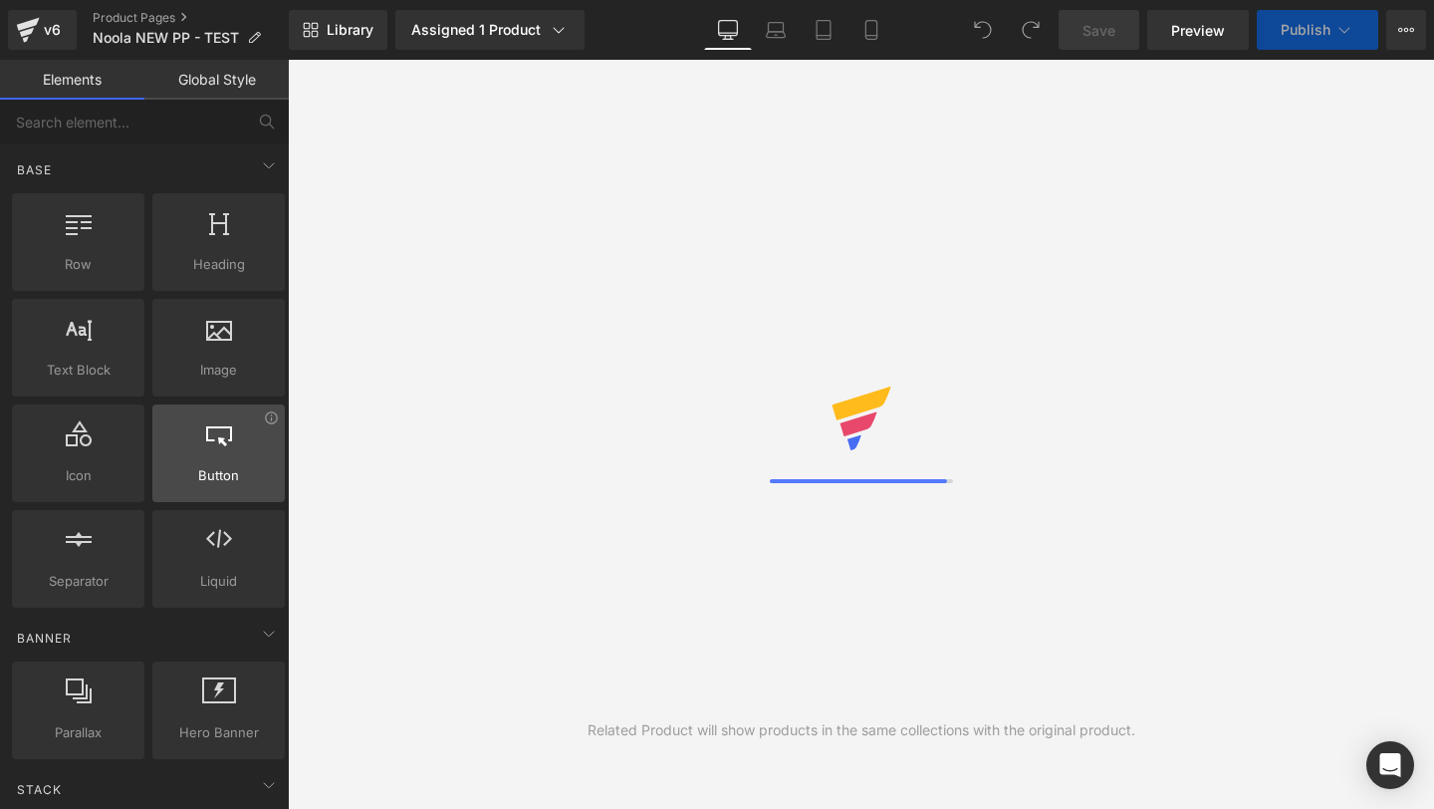
click at [824, 31] on icon at bounding box center [824, 30] width 20 height 20
